Goal: Task Accomplishment & Management: Manage account settings

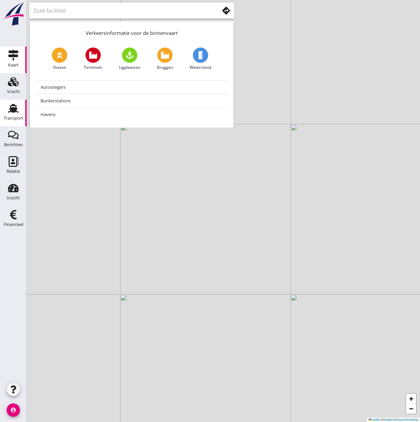
click at [17, 112] on use at bounding box center [13, 108] width 11 height 9
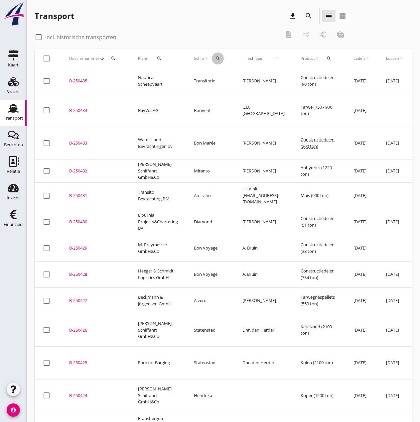
click at [217, 57] on icon "search" at bounding box center [217, 58] width 5 height 5
click at [239, 79] on input "Zoek op (scheeps)naam" at bounding box center [249, 77] width 69 height 11
click at [246, 81] on input "Zoek op (scheeps)naam" at bounding box center [249, 77] width 69 height 11
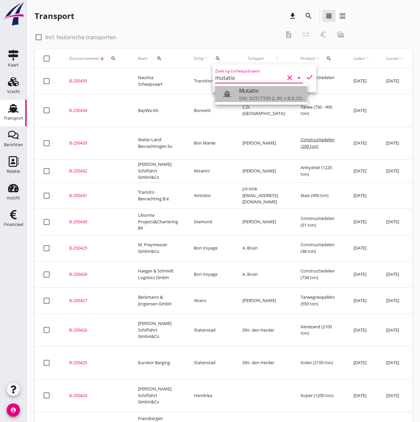
click at [254, 99] on div "ENI: 02317339 (L:80 x B:8.20)" at bounding box center [270, 98] width 63 height 7
click at [305, 75] on icon "check" at bounding box center [309, 77] width 8 height 8
type input "Mutatio"
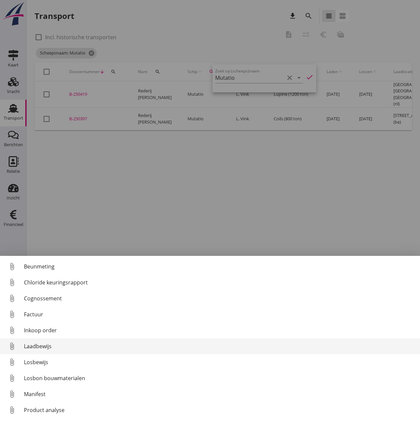
click at [40, 344] on div "Laadbewijs" at bounding box center [219, 346] width 390 height 8
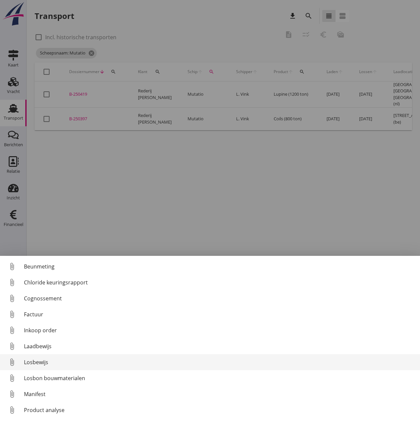
click at [38, 361] on div "Losbewijs" at bounding box center [219, 362] width 390 height 8
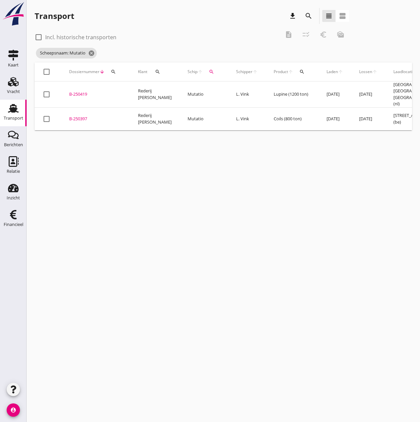
click at [84, 116] on div "B-250397" at bounding box center [95, 119] width 53 height 7
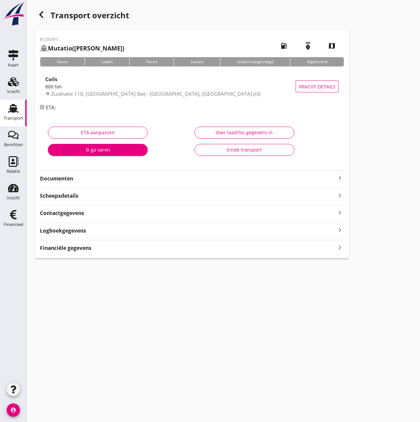
click at [255, 129] on button "Voer laad/los gegevens in" at bounding box center [244, 133] width 100 height 12
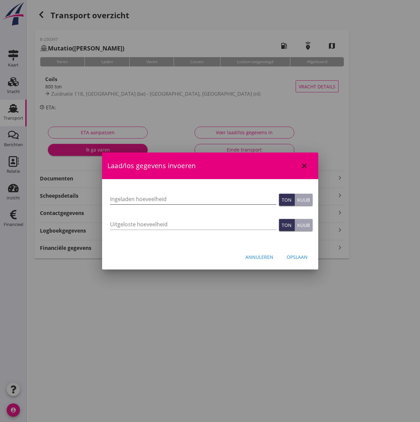
click at [130, 199] on input "Ingeladen hoeveelheid" at bounding box center [193, 199] width 166 height 11
click at [118, 198] on input "Ingeladen hoeveelheid" at bounding box center [193, 199] width 166 height 11
type input "750"
click at [124, 221] on input "Uitgeloste hoeveelheid" at bounding box center [193, 224] width 166 height 11
type input "750"
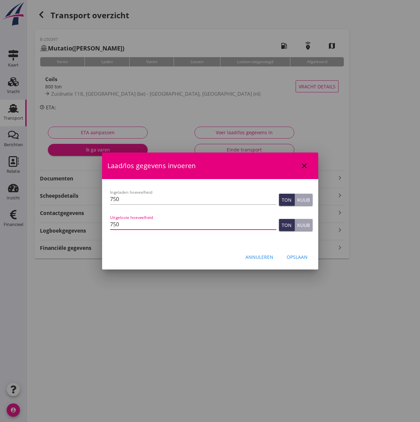
click at [300, 259] on div "Opslaan" at bounding box center [296, 257] width 21 height 7
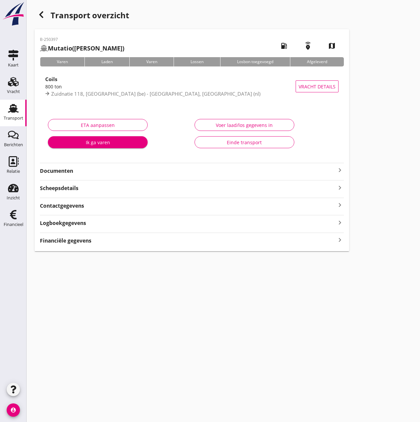
click at [67, 240] on strong "Financiële gegevens" at bounding box center [66, 241] width 52 height 8
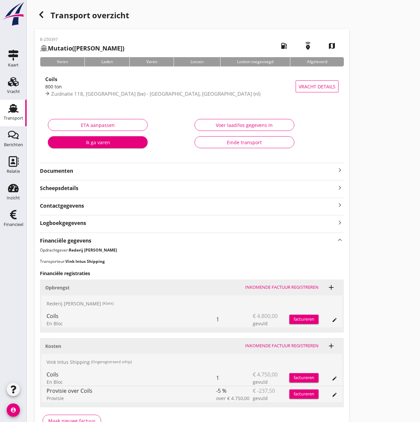
scroll to position [41, 0]
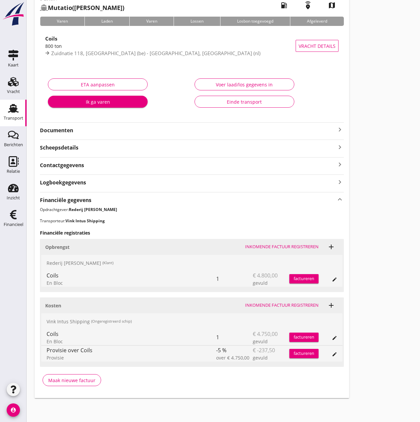
click at [282, 304] on div "Inkomende factuur registreren" at bounding box center [281, 305] width 73 height 7
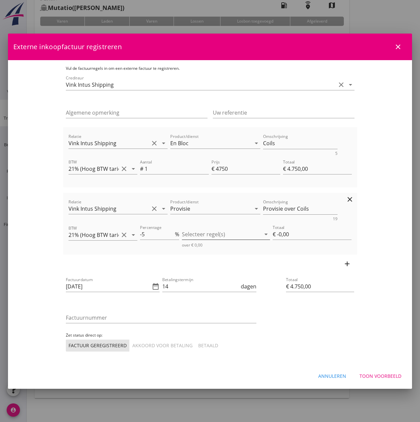
click at [207, 230] on div at bounding box center [221, 234] width 79 height 11
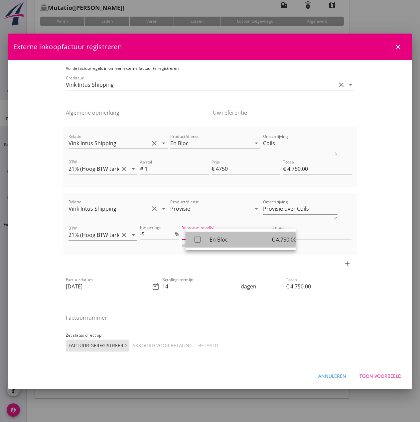
click at [197, 241] on icon "check_box_outline_blank" at bounding box center [197, 239] width 13 height 13
type input "€ -237,50"
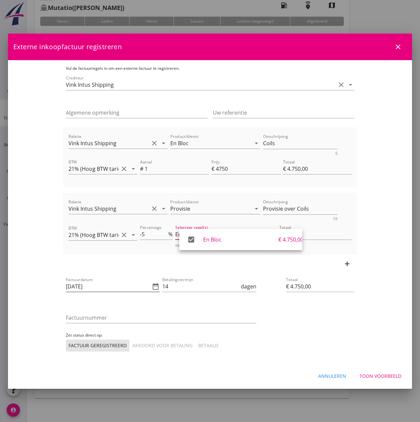
click at [152, 287] on icon "date_range" at bounding box center [156, 286] width 8 height 8
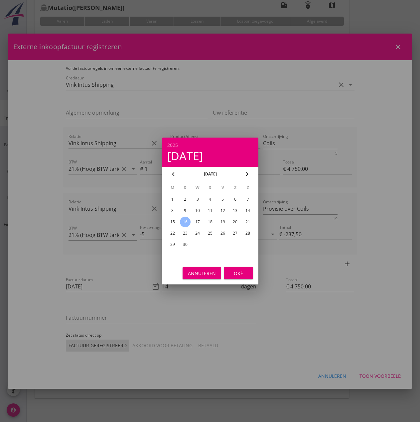
click at [173, 221] on div "15" at bounding box center [172, 222] width 11 height 11
type input "[DATE]"
click at [244, 274] on div "Oké" at bounding box center [238, 273] width 19 height 7
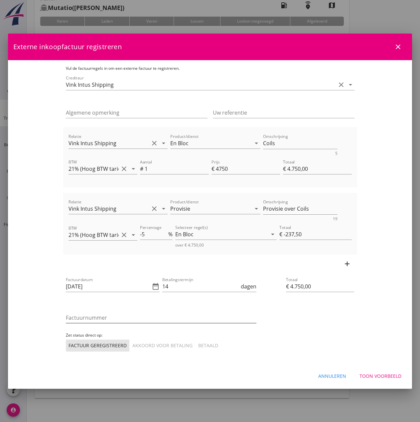
click at [72, 318] on input "Factuurnummer" at bounding box center [161, 317] width 190 height 11
type input "250(32)"
click at [130, 341] on button "Akkoord voor betaling" at bounding box center [163, 346] width 66 height 12
click at [354, 285] on input "€ 4.750,00" at bounding box center [320, 286] width 68 height 11
click at [376, 378] on div "Toon voorbeeld" at bounding box center [380, 375] width 42 height 7
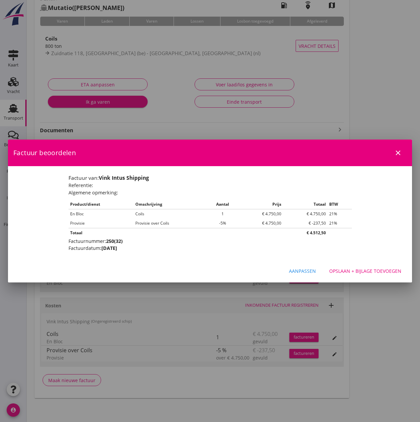
click at [346, 271] on div "Opslaan + bijlage toevoegen" at bounding box center [365, 270] width 72 height 7
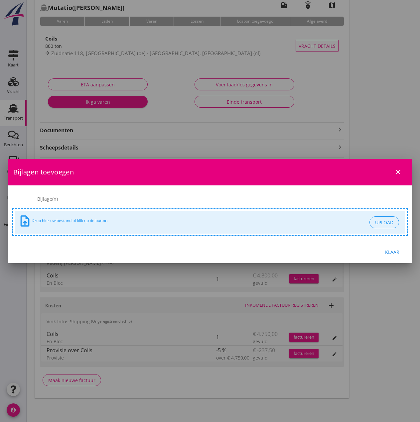
click at [390, 251] on div "Klaar" at bounding box center [391, 252] width 19 height 7
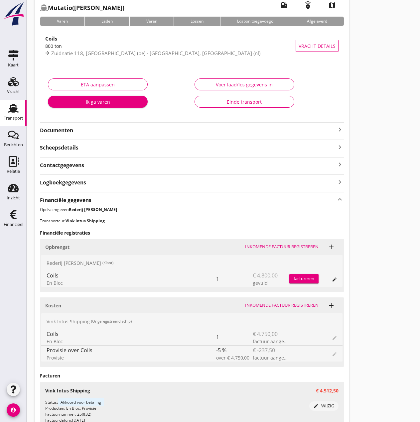
scroll to position [108, 0]
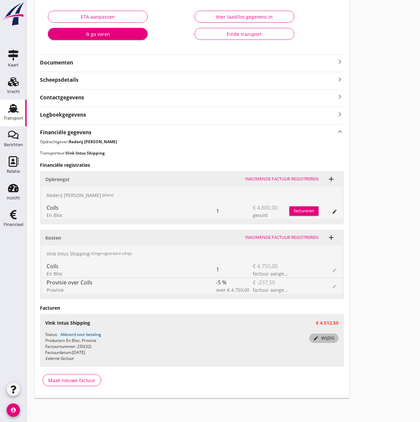
click at [325, 338] on div "edit wijzig" at bounding box center [324, 338] width 24 height 7
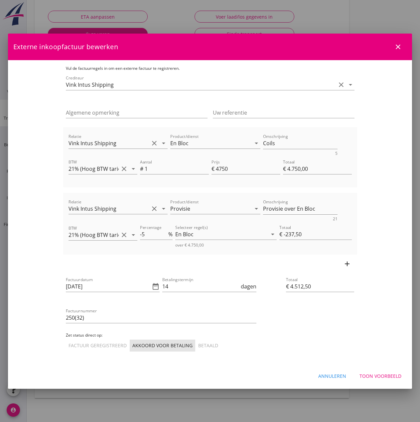
click at [386, 374] on div "Toon voorbeeld" at bounding box center [380, 375] width 42 height 7
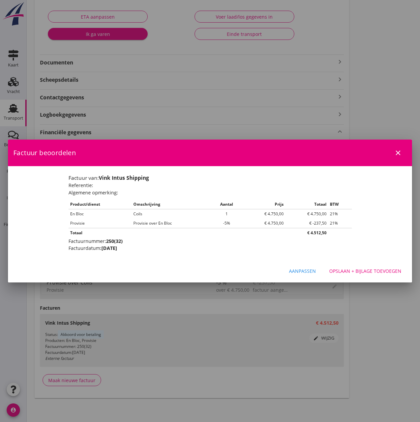
click at [369, 274] on div "Opslaan + bijlage toevoegen" at bounding box center [365, 270] width 72 height 7
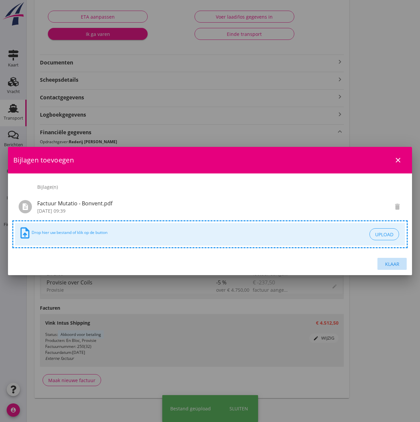
click at [386, 263] on div "Klaar" at bounding box center [391, 264] width 19 height 7
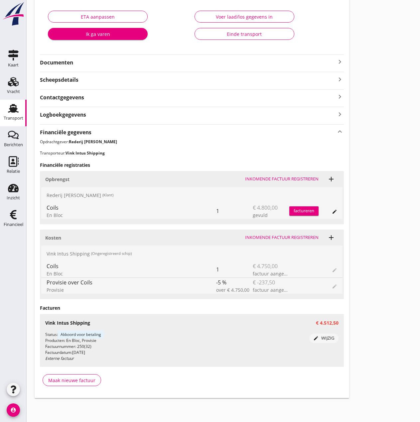
click at [305, 213] on div "factureren" at bounding box center [303, 211] width 29 height 7
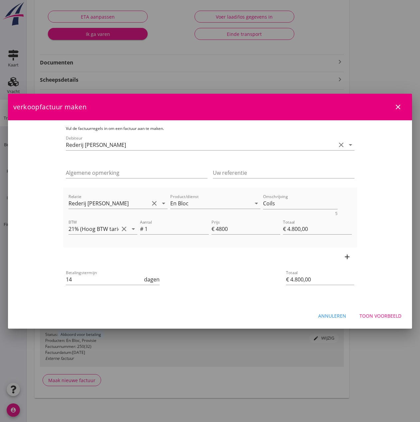
click at [376, 315] on div "Toon voorbeeld" at bounding box center [380, 315] width 42 height 7
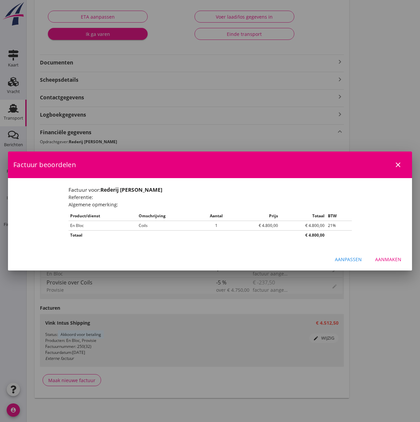
click at [395, 262] on div "Aanmaken" at bounding box center [388, 259] width 26 height 7
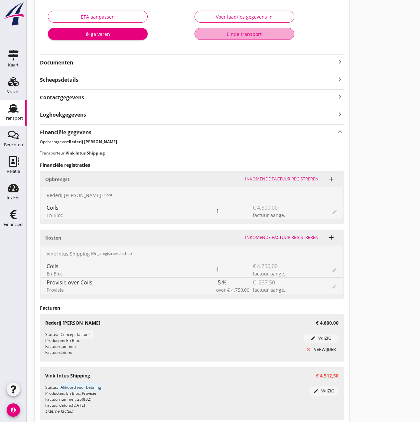
click at [217, 35] on div "Einde transport" at bounding box center [244, 34] width 88 height 7
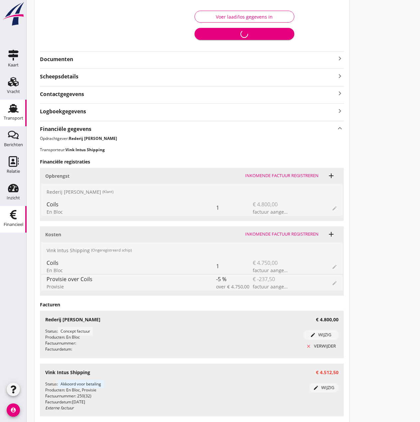
click at [17, 221] on div "Financieel" at bounding box center [14, 224] width 20 height 9
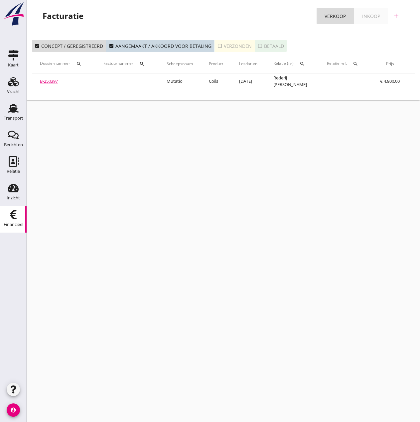
scroll to position [0, 107]
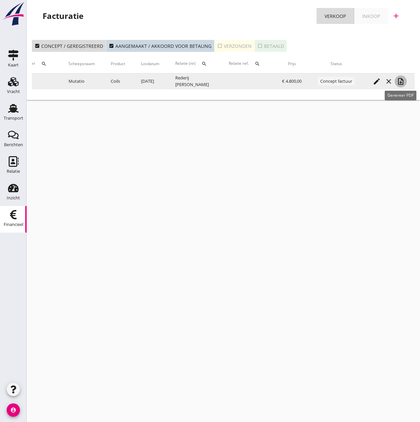
click at [402, 78] on icon "note_add" at bounding box center [400, 81] width 8 height 8
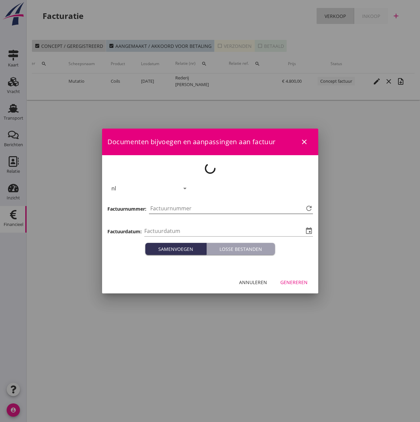
type input "[DATE]"
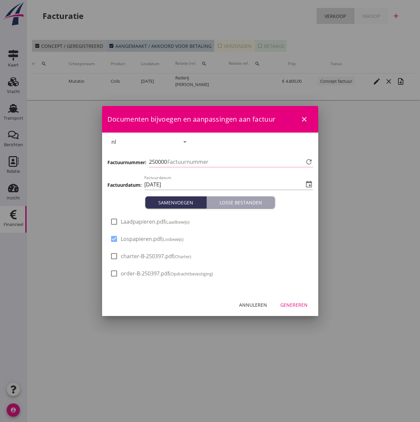
type input "496"
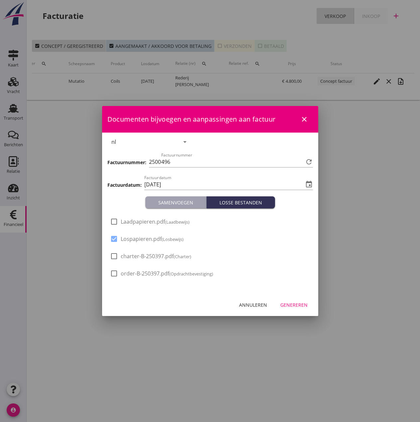
click at [137, 217] on div "check_box_outline_blank Laadpapieren.pdf (Laadbewijs)" at bounding box center [210, 224] width 200 height 17
click at [136, 222] on span "Laadpapieren.pdf (Laadbewijs)" at bounding box center [155, 221] width 69 height 7
checkbox input "true"
click at [295, 304] on div "Genereren" at bounding box center [293, 304] width 27 height 7
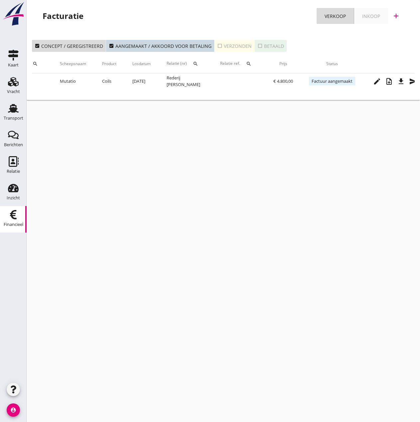
scroll to position [0, 128]
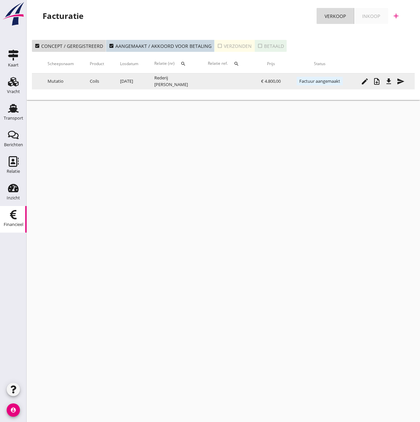
click at [400, 82] on icon "send" at bounding box center [400, 81] width 8 height 8
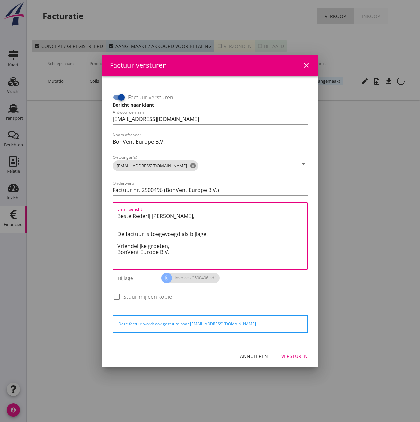
drag, startPoint x: 179, startPoint y: 246, endPoint x: 89, endPoint y: 208, distance: 98.3
click at [89, 208] on div "Factuur versturen close Factuur versturen Bericht naar klant Antwoorden aan [EM…" at bounding box center [210, 211] width 420 height 422
paste textarea "latie, In de bijlage vindt u de afrekening voor de reis van de MS [PERSON_NAME]…"
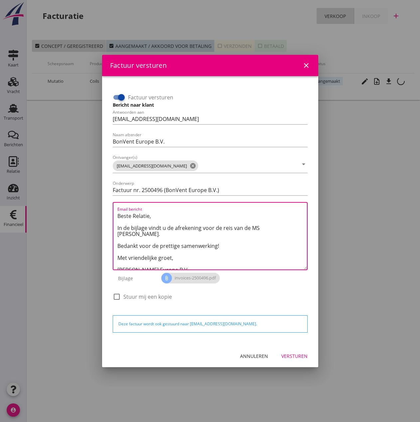
click at [260, 229] on textarea "Beste Relatie, In de bijlage vindt u de afrekening voor de reis van de MS [PERS…" at bounding box center [211, 240] width 189 height 59
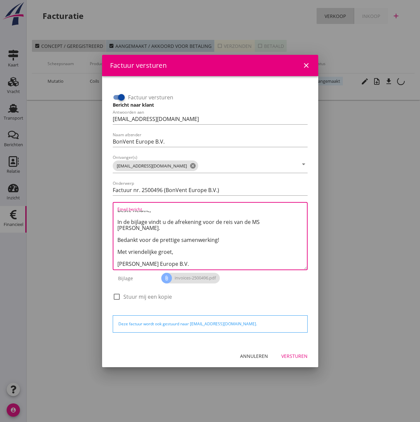
type textarea "Beste Relatie, In de bijlage vindt u de afrekening voor de reis van de MS [PERS…"
click at [298, 360] on button "Versturen" at bounding box center [294, 356] width 37 height 12
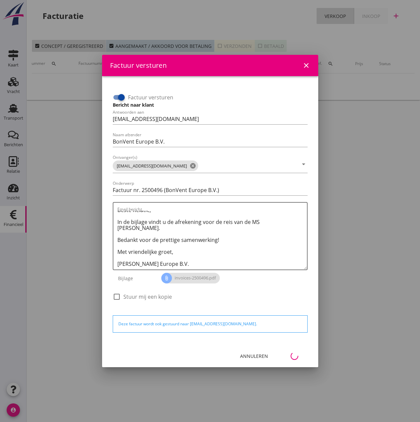
scroll to position [0, 30]
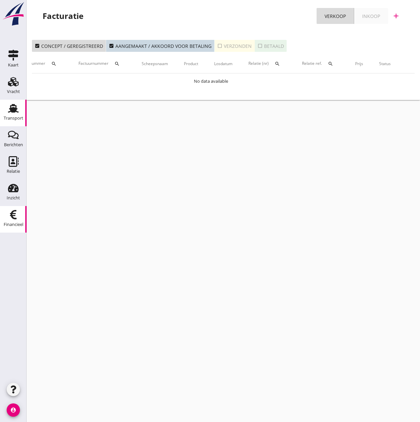
click at [16, 113] on icon "Transport" at bounding box center [13, 108] width 11 height 11
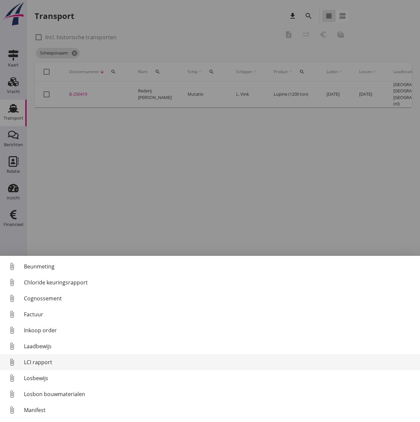
click at [39, 363] on div "LCI rapport" at bounding box center [219, 362] width 390 height 8
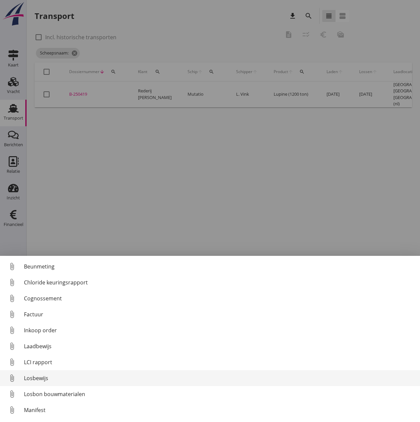
click at [32, 378] on div "Losbewijs" at bounding box center [219, 378] width 390 height 8
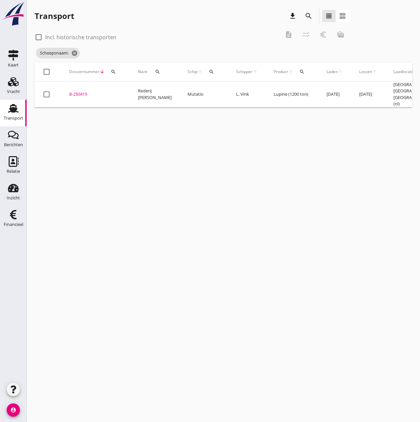
click at [77, 92] on div "B-250419" at bounding box center [95, 94] width 53 height 7
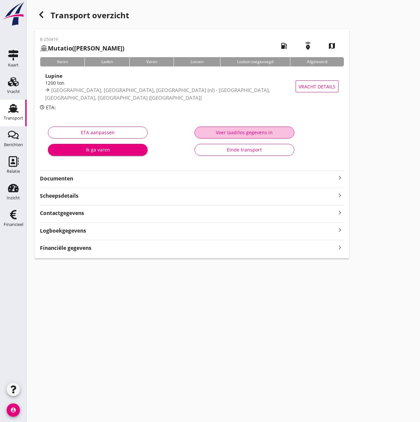
click at [223, 128] on button "Voer laad/los gegevens in" at bounding box center [244, 133] width 100 height 12
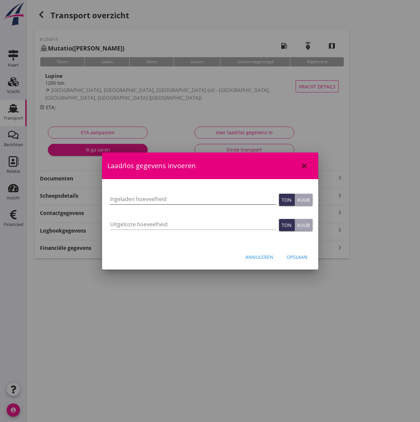
click at [131, 200] on input "Ingeladen hoeveelheid" at bounding box center [193, 199] width 166 height 11
click at [131, 221] on input "Uitgeloste hoeveelheid" at bounding box center [193, 224] width 166 height 11
type input "1198.115"
click at [114, 201] on input "Ingeladen hoeveelheid" at bounding box center [193, 199] width 166 height 11
click at [136, 200] on input "Ingeladen hoeveelheid" at bounding box center [193, 199] width 166 height 11
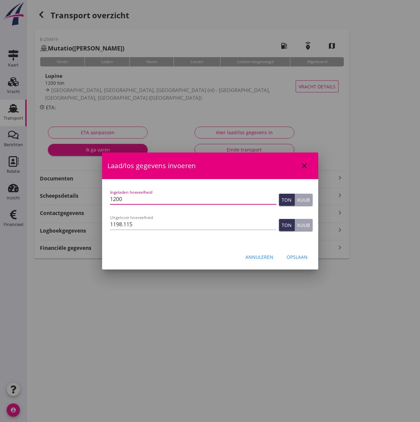
type input "1200"
click at [304, 258] on div "Opslaan" at bounding box center [296, 257] width 21 height 7
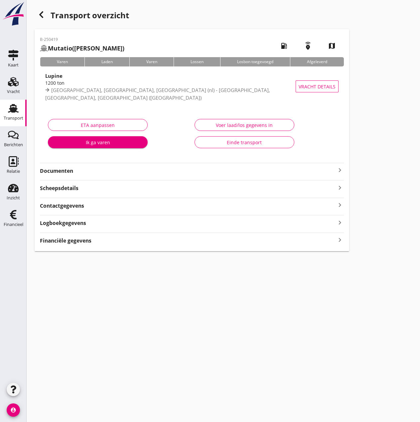
click at [101, 249] on div "B-250419 Mutatio ([PERSON_NAME]) local_gas_station emergency_share map Varen La…" at bounding box center [192, 140] width 314 height 222
click at [78, 245] on div "B-250419 Mutatio ([PERSON_NAME]) local_gas_station emergency_share map Varen La…" at bounding box center [192, 140] width 314 height 222
click at [69, 241] on strong "Financiële gegevens" at bounding box center [66, 241] width 52 height 8
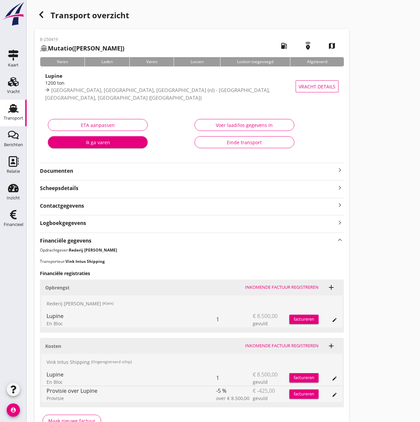
click at [288, 347] on div "Inkomende factuur registreren" at bounding box center [281, 346] width 73 height 7
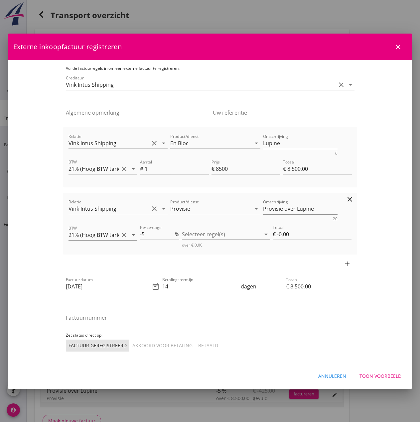
click at [195, 236] on div at bounding box center [221, 234] width 79 height 11
click at [227, 242] on div "En Bloc" at bounding box center [240, 240] width 62 height 8
type input "€ -425,00"
click at [152, 285] on icon "date_range" at bounding box center [156, 286] width 8 height 8
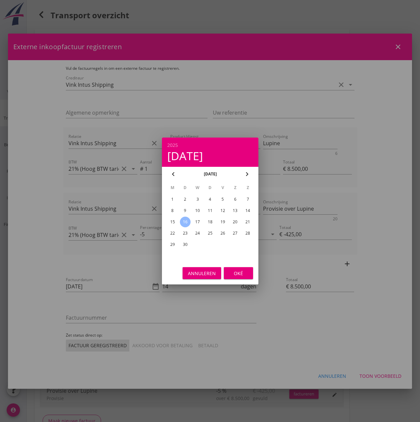
click at [175, 221] on div "15" at bounding box center [172, 222] width 11 height 11
type input "[DATE]"
click at [242, 274] on div "Oké" at bounding box center [238, 273] width 19 height 7
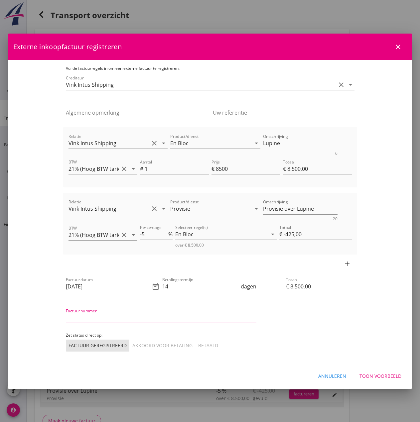
click at [86, 316] on input "Factuurnummer" at bounding box center [161, 317] width 190 height 11
type input "250(34)"
click at [132, 344] on div "Akkoord voor betaling" at bounding box center [162, 345] width 60 height 7
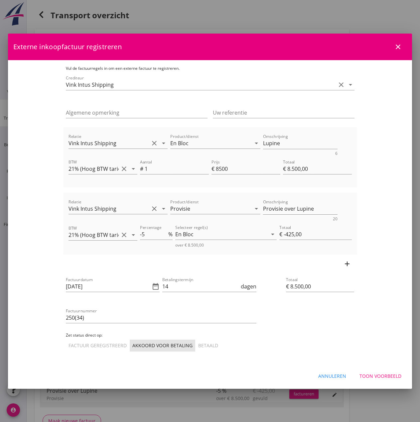
click at [386, 377] on div "Toon voorbeeld" at bounding box center [380, 375] width 42 height 7
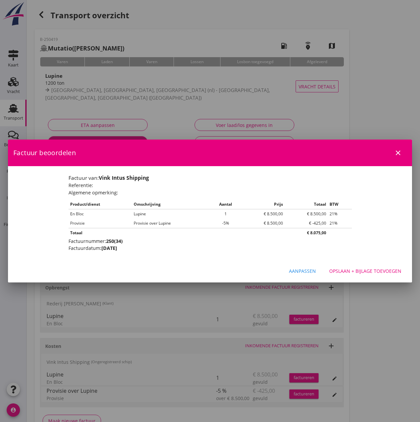
click at [357, 269] on div "Opslaan + bijlage toevoegen" at bounding box center [365, 270] width 72 height 7
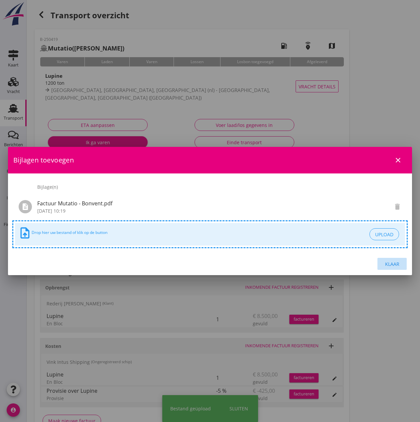
click at [392, 264] on div "Klaar" at bounding box center [391, 264] width 19 height 7
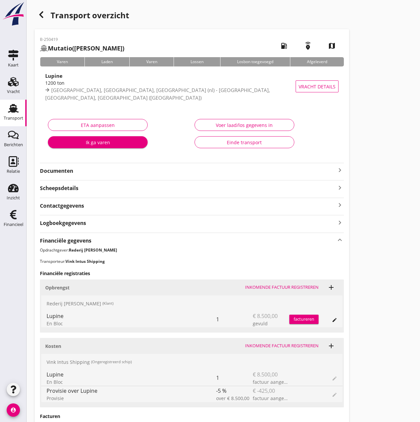
click at [302, 319] on div "factureren" at bounding box center [303, 319] width 29 height 7
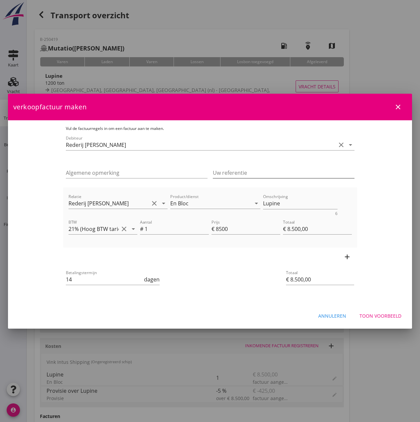
click at [226, 174] on input "Uw referentie" at bounding box center [284, 172] width 142 height 11
type input "V-25-09-1114"
click at [375, 311] on button "Toon voorbeeld" at bounding box center [380, 316] width 53 height 12
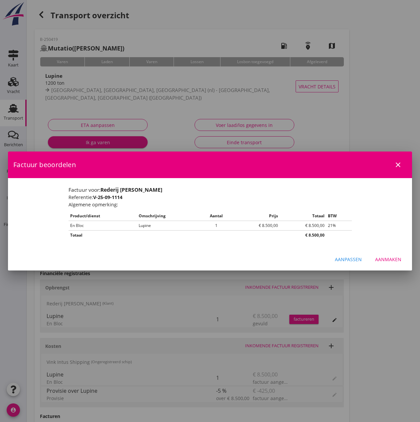
click at [389, 258] on div "Aanmaken" at bounding box center [388, 259] width 26 height 7
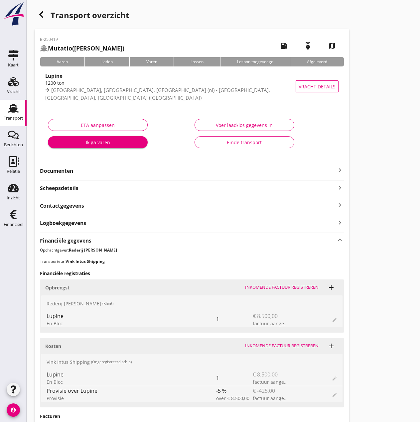
click at [220, 140] on div "Einde transport" at bounding box center [244, 142] width 88 height 7
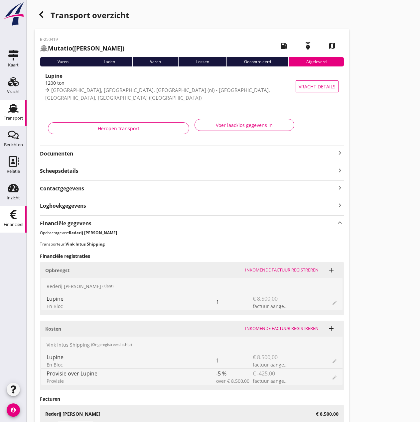
click at [13, 216] on use at bounding box center [13, 214] width 7 height 9
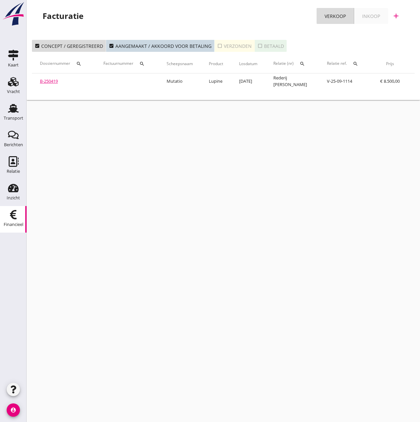
scroll to position [0, 107]
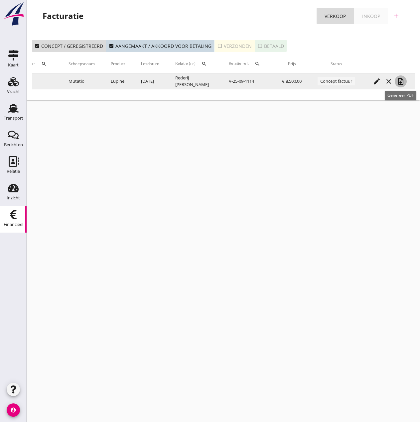
click at [398, 78] on icon "note_add" at bounding box center [400, 81] width 8 height 8
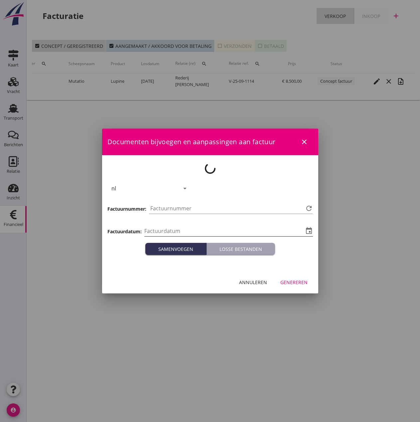
type input "[DATE]"
type input "497"
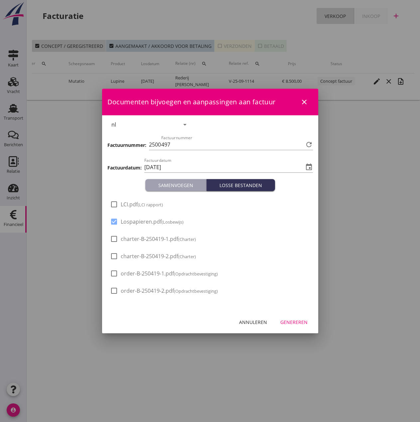
click at [122, 203] on span "LCI.pdf (LCI rapport)" at bounding box center [142, 204] width 42 height 7
checkbox input "true"
click at [295, 323] on div "Genereren" at bounding box center [293, 322] width 27 height 7
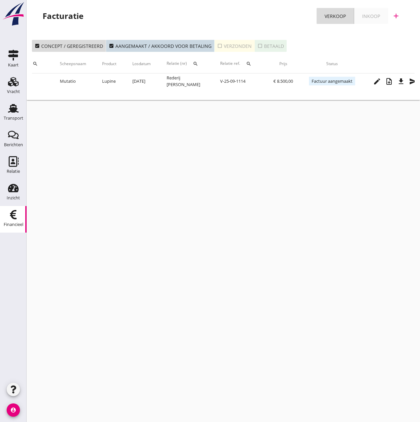
scroll to position [0, 128]
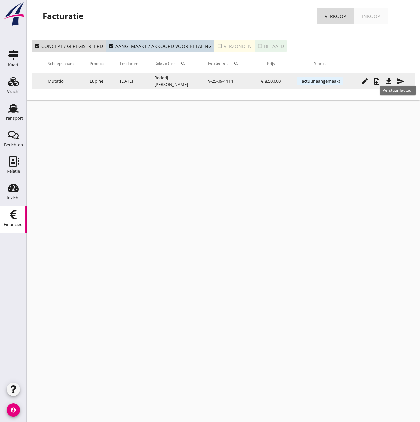
click at [401, 79] on icon "send" at bounding box center [400, 81] width 8 height 8
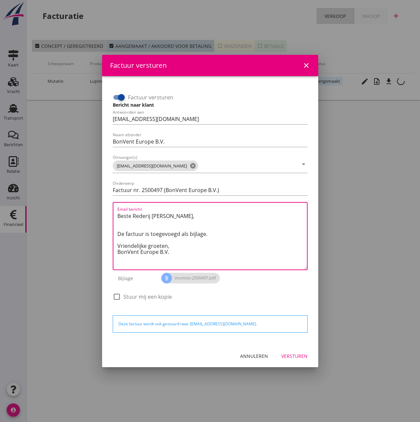
drag, startPoint x: 174, startPoint y: 245, endPoint x: 88, endPoint y: 196, distance: 99.1
click at [88, 196] on div "Factuur versturen close Factuur versturen Bericht naar klant Antwoorden aan [EM…" at bounding box center [210, 211] width 420 height 422
paste textarea "Email bericht"
paste textarea "Beste Relatie, In de bijlage vindt u de afrekening voor de reis van de MS [PERS…"
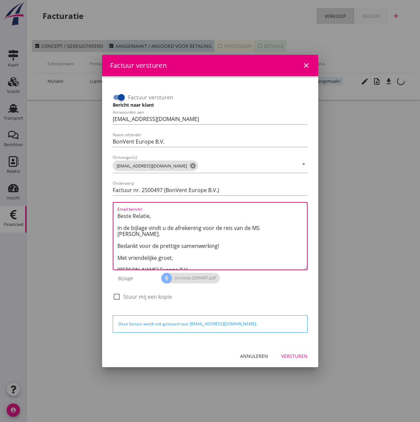
click at [261, 228] on textarea "Beste Relatie, In de bijlage vindt u de afrekening voor de reis van de MS [PERS…" at bounding box center [211, 240] width 189 height 59
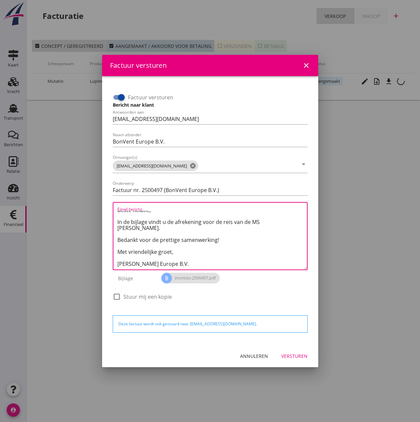
type textarea "Beste Relatie, In de bijlage vindt u de afrekening voor de reis van de MS [PERS…"
click at [298, 358] on div "Versturen" at bounding box center [294, 356] width 26 height 7
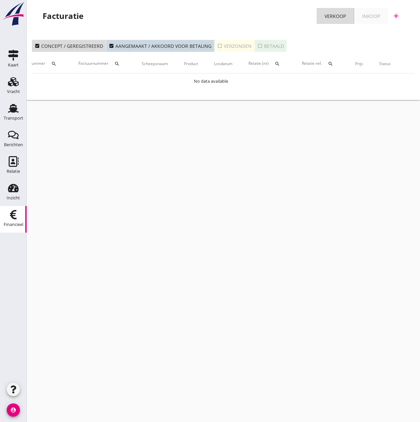
scroll to position [0, 0]
drag, startPoint x: 11, startPoint y: 112, endPoint x: 16, endPoint y: 111, distance: 4.7
click at [11, 112] on use at bounding box center [13, 108] width 11 height 9
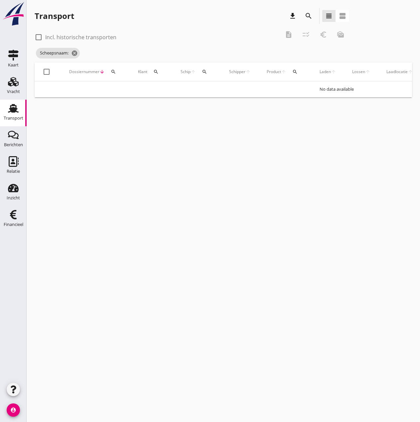
click at [205, 66] on button "search" at bounding box center [204, 72] width 12 height 12
click at [221, 91] on input "Zoek op (scheeps)naam" at bounding box center [235, 91] width 69 height 11
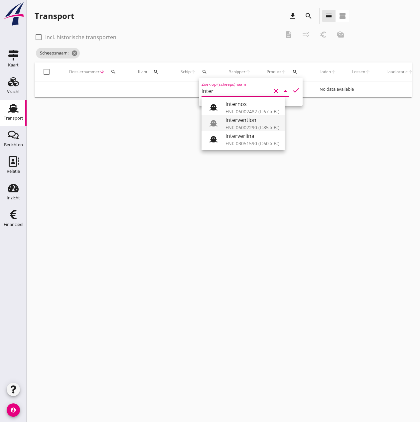
click at [244, 125] on div "ENI: 06002290 (L:85 x B:)" at bounding box center [252, 127] width 54 height 7
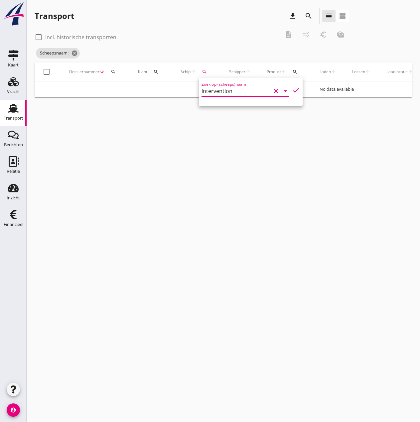
click at [292, 91] on icon "check" at bounding box center [296, 90] width 8 height 8
type input "Intervention"
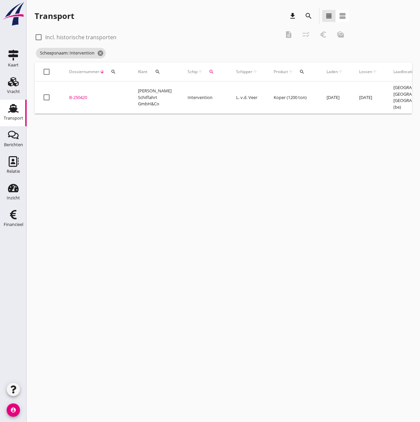
click at [80, 98] on div "B-250420" at bounding box center [95, 97] width 53 height 7
click at [74, 96] on div "B-250420" at bounding box center [95, 97] width 53 height 7
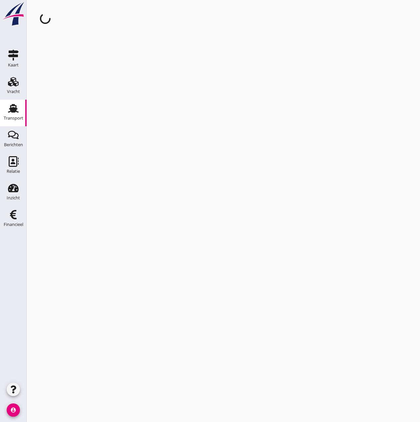
click at [74, 96] on div "cancel You are impersonating another user." at bounding box center [223, 211] width 393 height 422
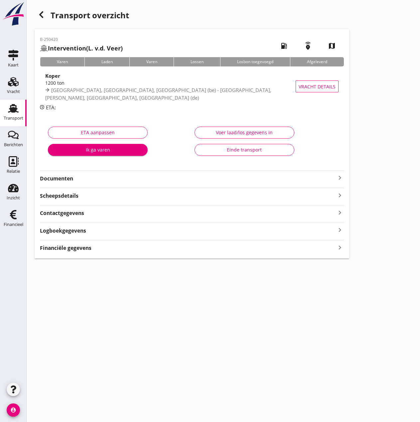
click at [258, 128] on button "Voer laad/los gegevens in" at bounding box center [244, 133] width 100 height 12
